Goal: Find contact information: Obtain details needed to contact an individual or organization

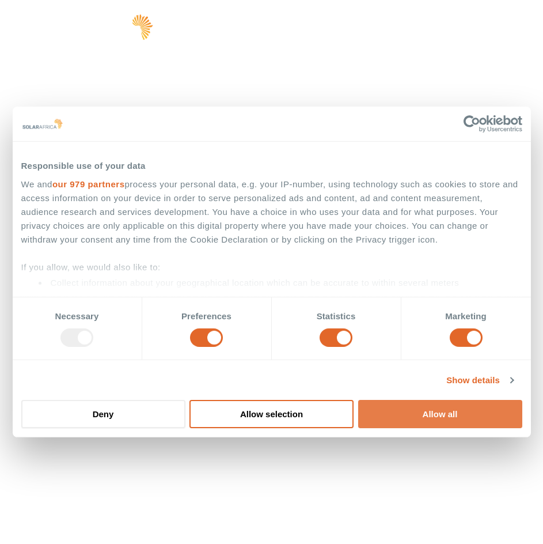
click at [410, 409] on button "Allow all" at bounding box center [440, 414] width 164 height 28
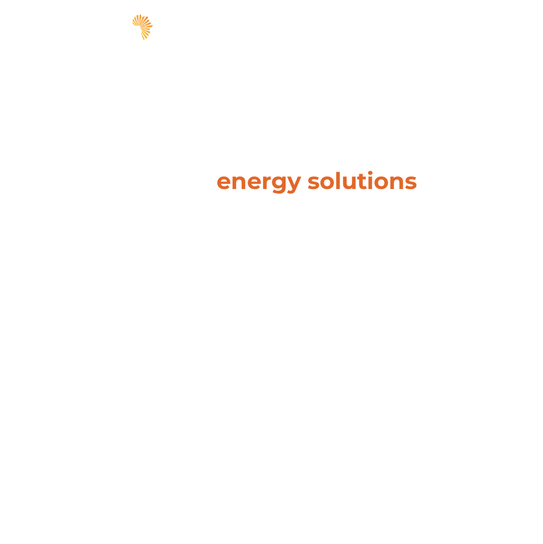
click at [480, 27] on span "hello" at bounding box center [482, 29] width 17 height 17
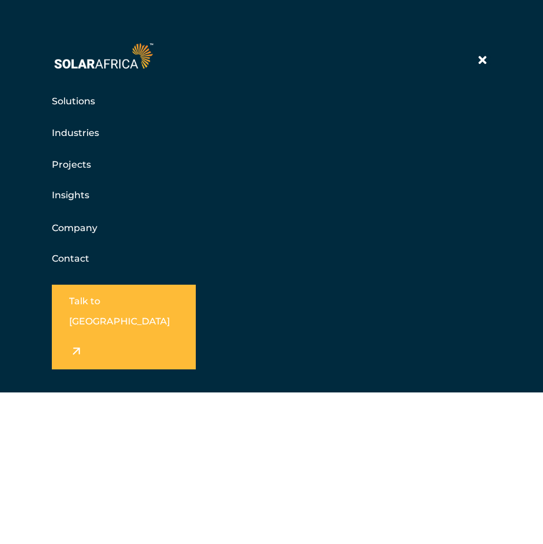
click at [66, 252] on h5 "Contact" at bounding box center [271, 258] width 439 height 23
click at [70, 259] on link "Contact" at bounding box center [70, 258] width 37 height 11
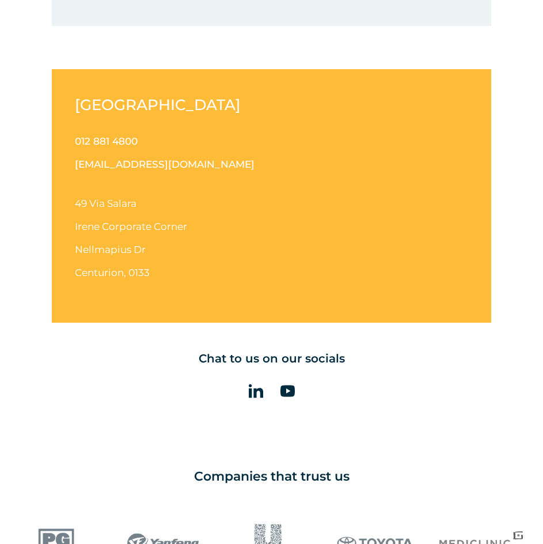
scroll to position [1036, 0]
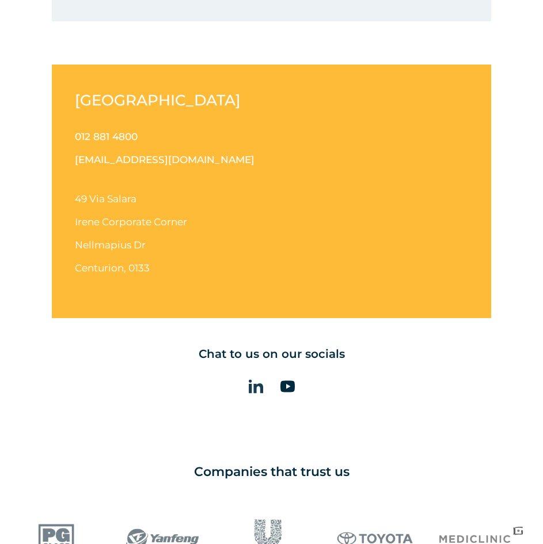
click at [242, 385] on link at bounding box center [255, 386] width 29 height 29
